Goal: Task Accomplishment & Management: Manage account settings

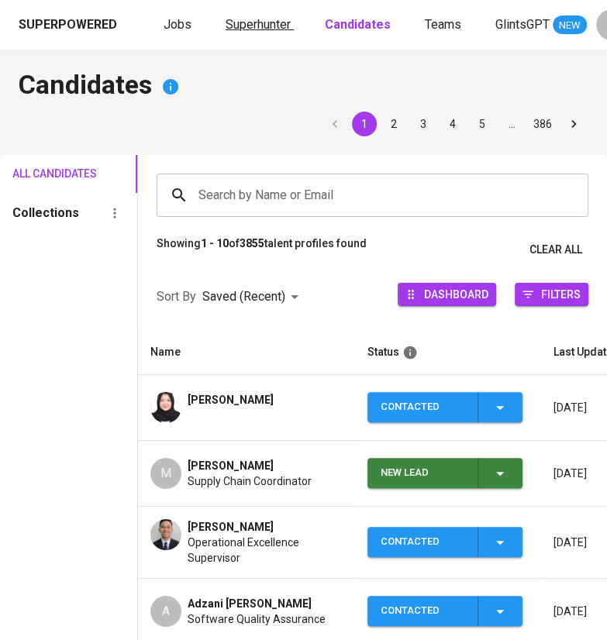
click at [246, 30] on span "Superhunter" at bounding box center [257, 24] width 65 height 15
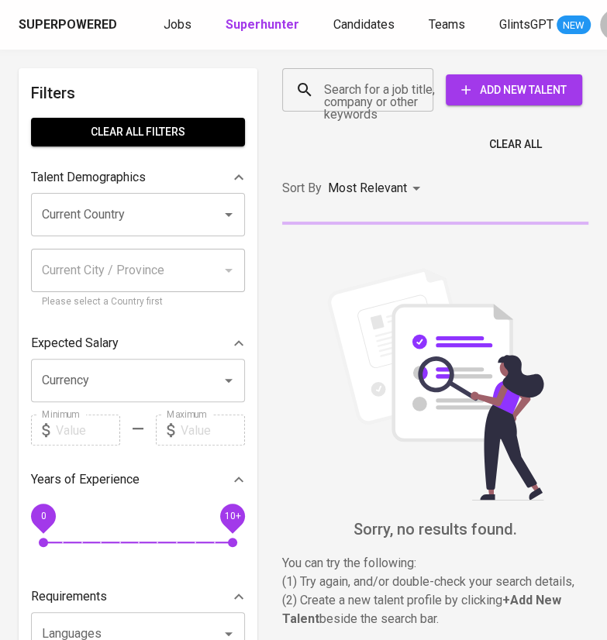
click at [340, 86] on input "Search for a job title, company or other keywords" at bounding box center [361, 89] width 83 height 29
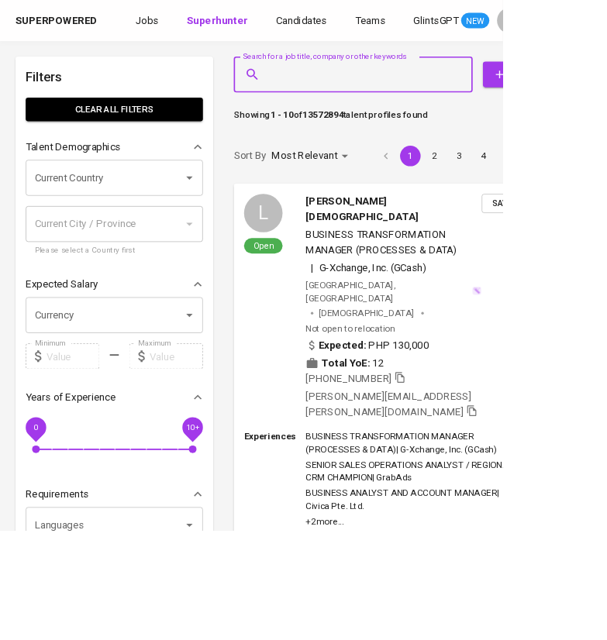
paste input "[EMAIL_ADDRESS][DOMAIN_NAME]"
type input "[EMAIL_ADDRESS][DOMAIN_NAME]"
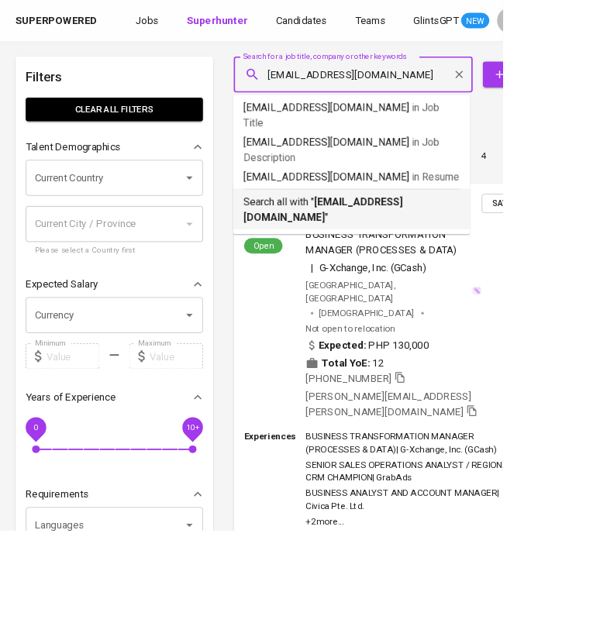
click at [407, 236] on b "[EMAIL_ADDRESS][DOMAIN_NAME]" at bounding box center [390, 252] width 192 height 33
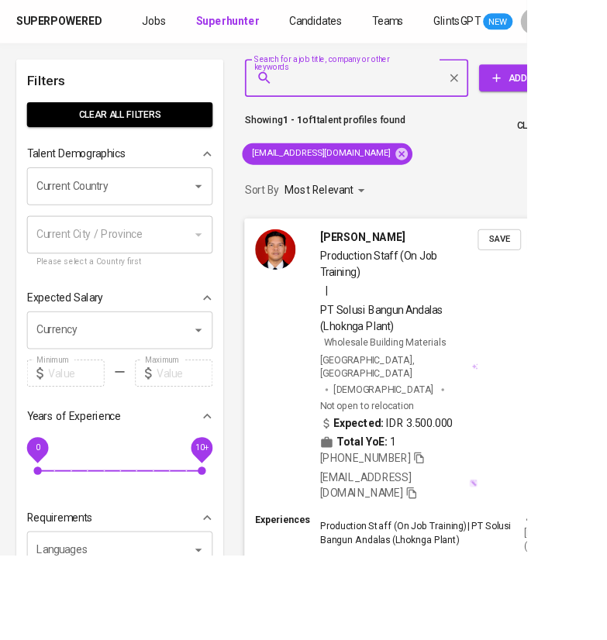
click at [569, 272] on span "Save" at bounding box center [575, 276] width 34 height 18
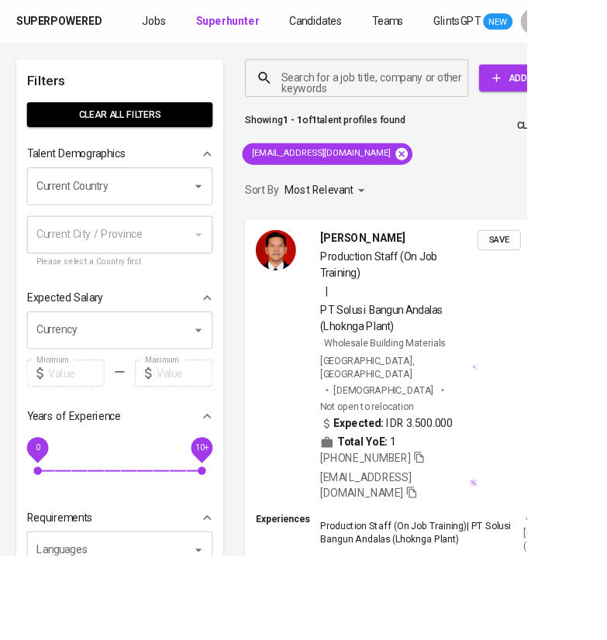
click at [456, 178] on icon at bounding box center [463, 177] width 14 height 14
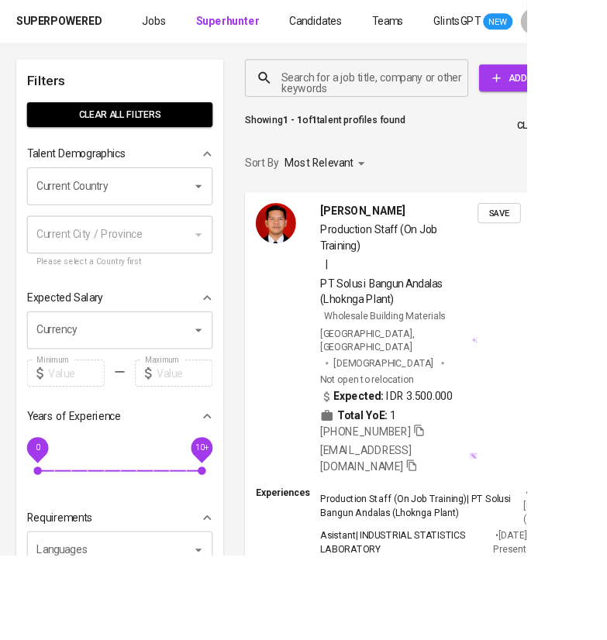
click at [389, 88] on input "Search for a job title, company or other keywords" at bounding box center [414, 89] width 189 height 29
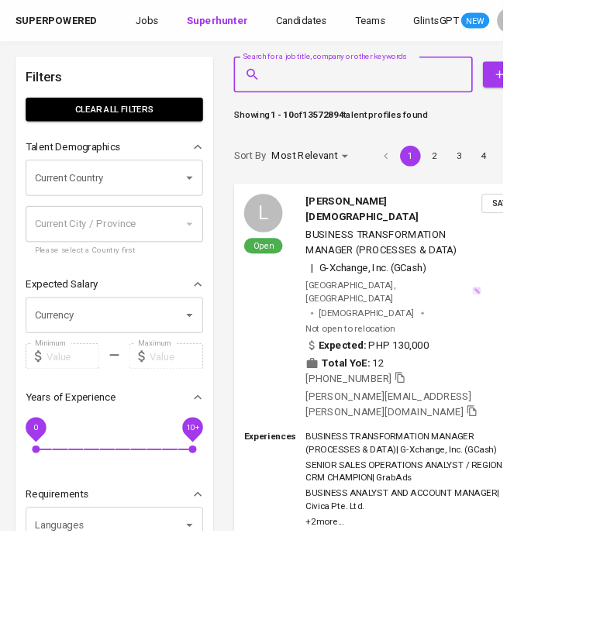
paste input "[EMAIL_ADDRESS][DOMAIN_NAME]"
type input "[EMAIL_ADDRESS][DOMAIN_NAME]"
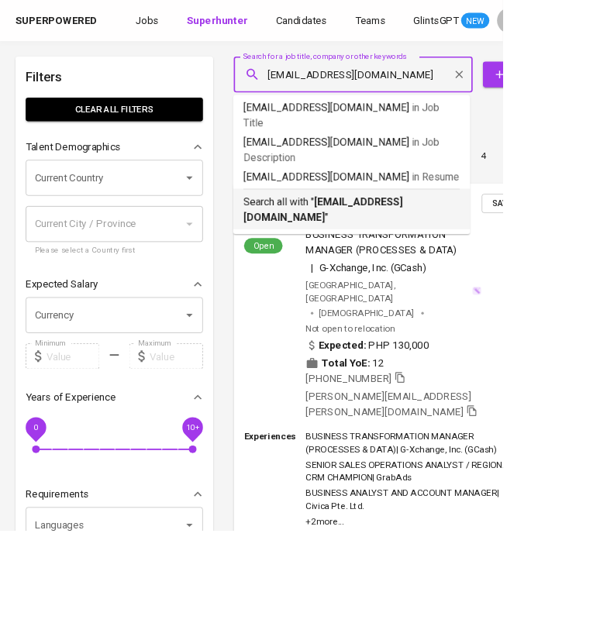
click at [406, 236] on b "[EMAIL_ADDRESS][DOMAIN_NAME]" at bounding box center [390, 252] width 192 height 33
click at [456, 201] on li "pagination navigation" at bounding box center [465, 188] width 29 height 25
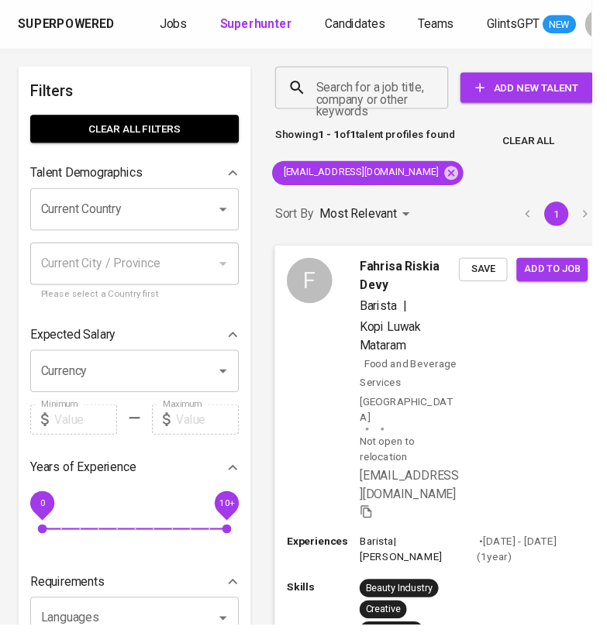
click at [493, 279] on span "Save" at bounding box center [495, 276] width 34 height 18
click at [360, 33] on link "Candidates" at bounding box center [365, 24] width 64 height 19
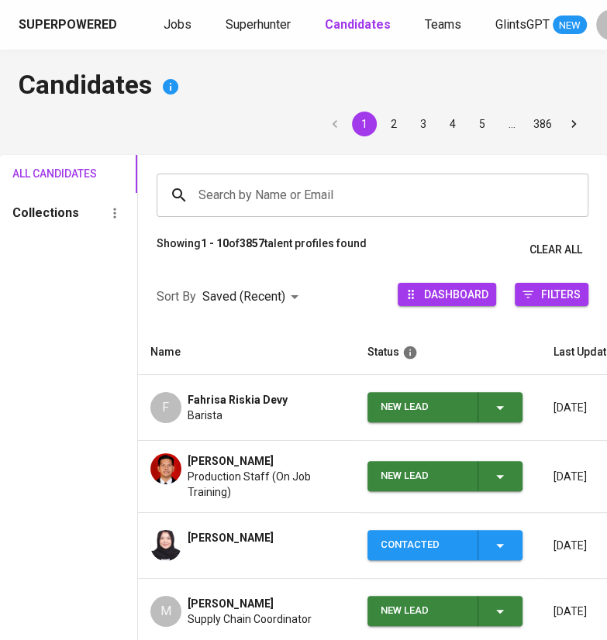
click at [506, 470] on icon "button" at bounding box center [499, 476] width 19 height 19
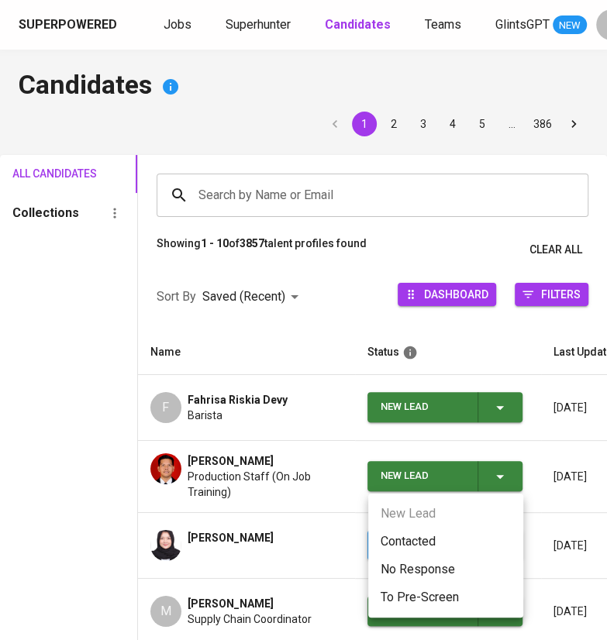
click at [402, 538] on li "Contacted" at bounding box center [445, 542] width 155 height 28
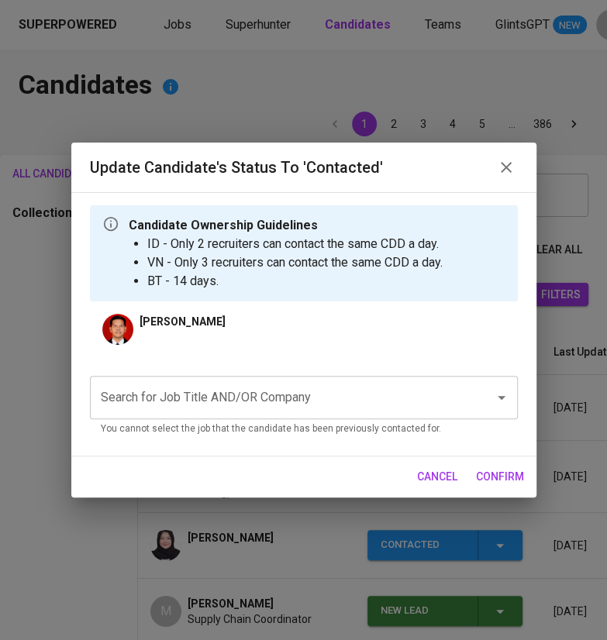
click at [328, 408] on input "Search for Job Title AND/OR Company" at bounding box center [282, 397] width 370 height 29
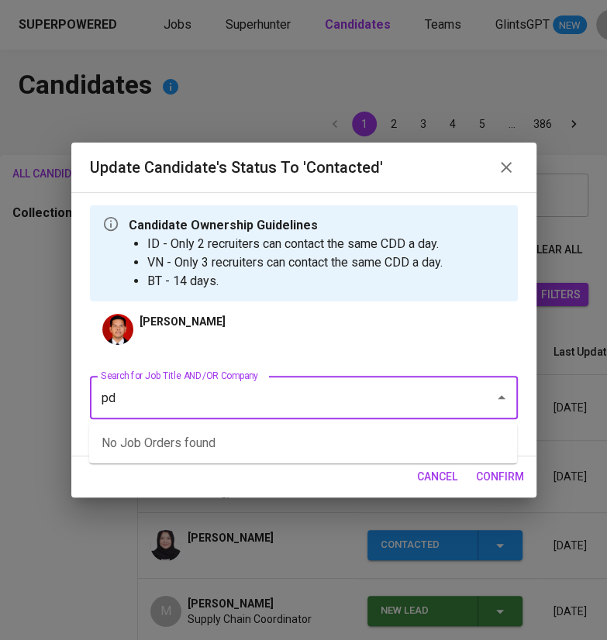
type input "p"
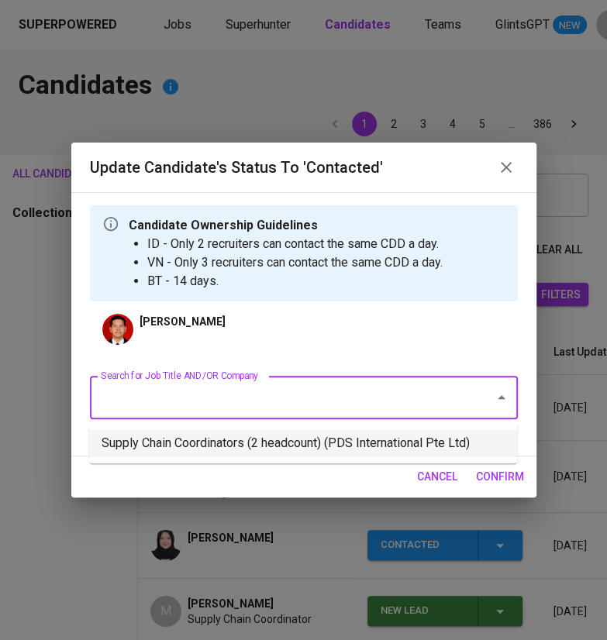
click at [315, 441] on li "Supply Chain Coordinators (2 headcount) (PDS International Pte Ltd)" at bounding box center [303, 443] width 428 height 28
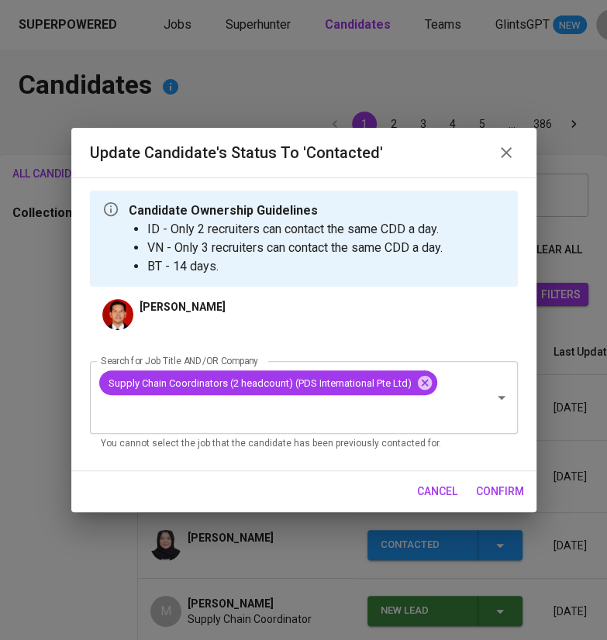
click at [494, 483] on span "confirm" at bounding box center [500, 491] width 48 height 19
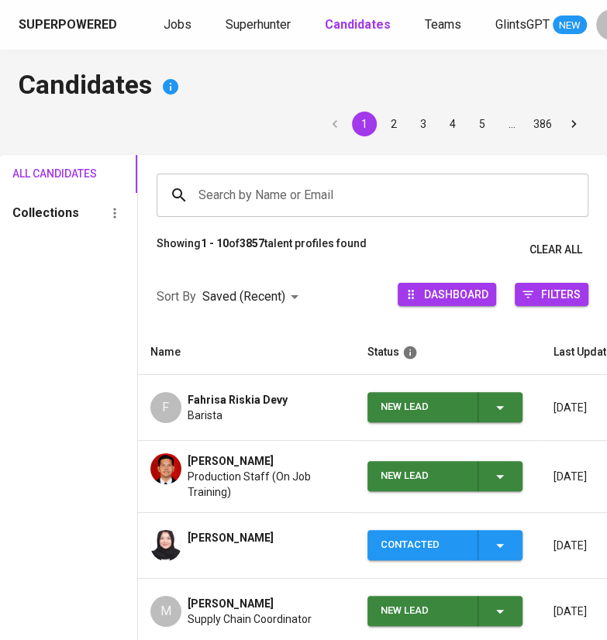
click at [502, 410] on icon "button" at bounding box center [499, 407] width 19 height 19
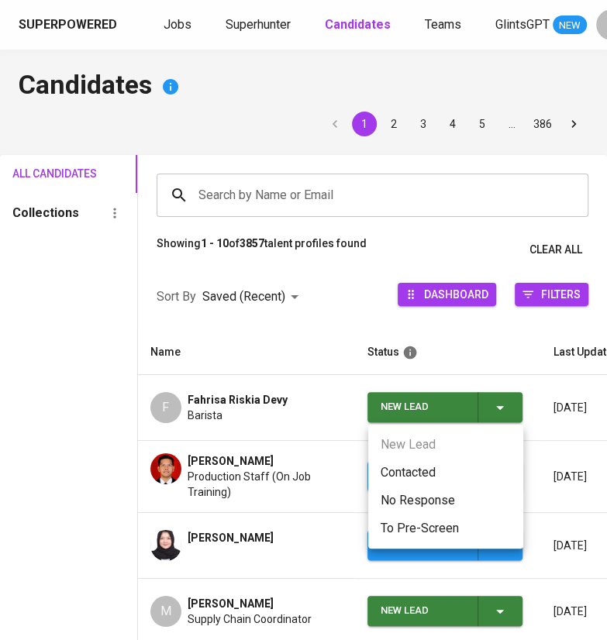
click at [413, 473] on li "Contacted" at bounding box center [445, 473] width 155 height 28
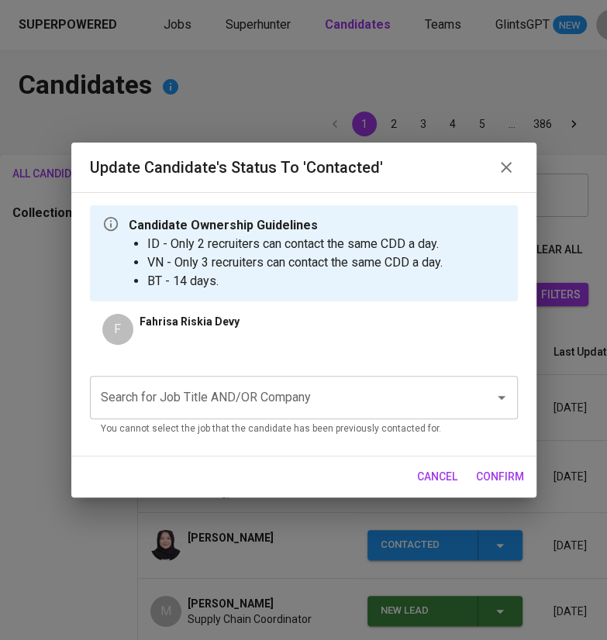
click at [404, 418] on div "Search for Job Title AND/OR Company" at bounding box center [304, 397] width 428 height 43
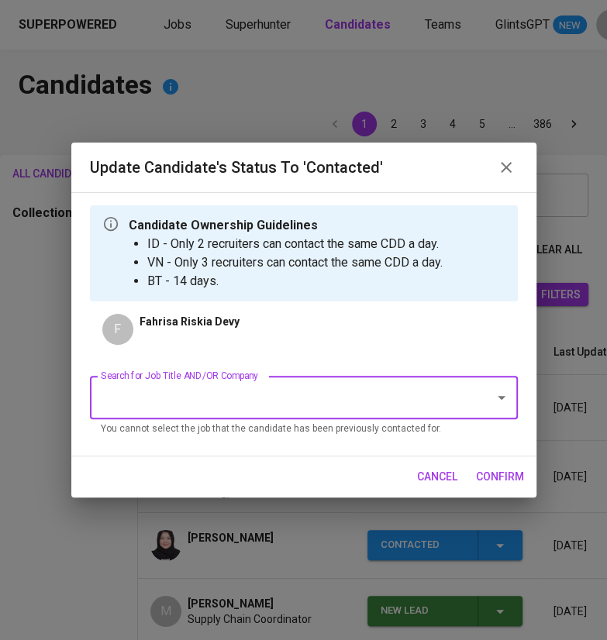
click at [360, 404] on input "Search for Job Title AND/OR Company" at bounding box center [282, 397] width 370 height 29
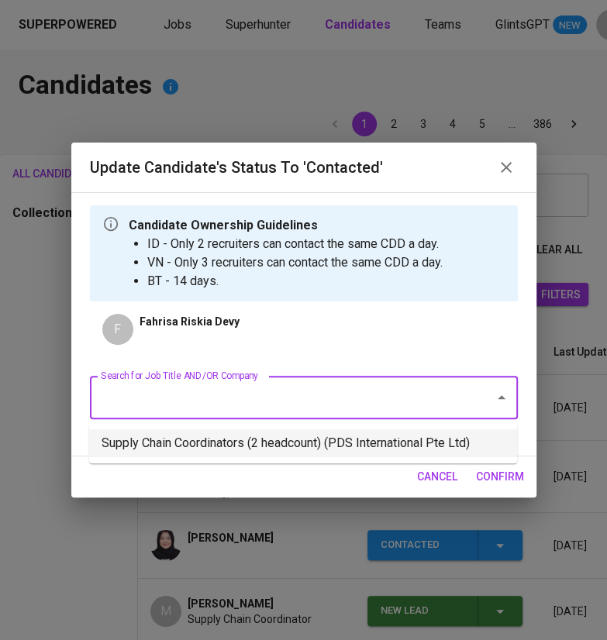
click at [335, 449] on li "Supply Chain Coordinators (2 headcount) (PDS International Pte Ltd)" at bounding box center [303, 443] width 428 height 28
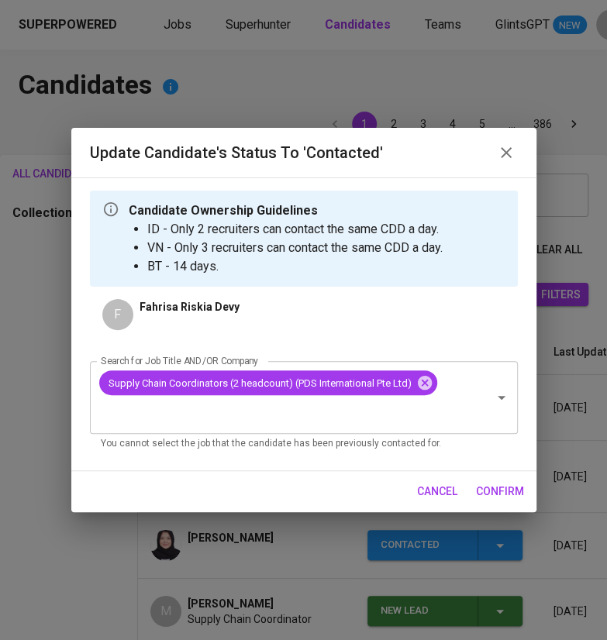
click at [500, 494] on span "confirm" at bounding box center [500, 491] width 48 height 19
